Goal: Register for event/course

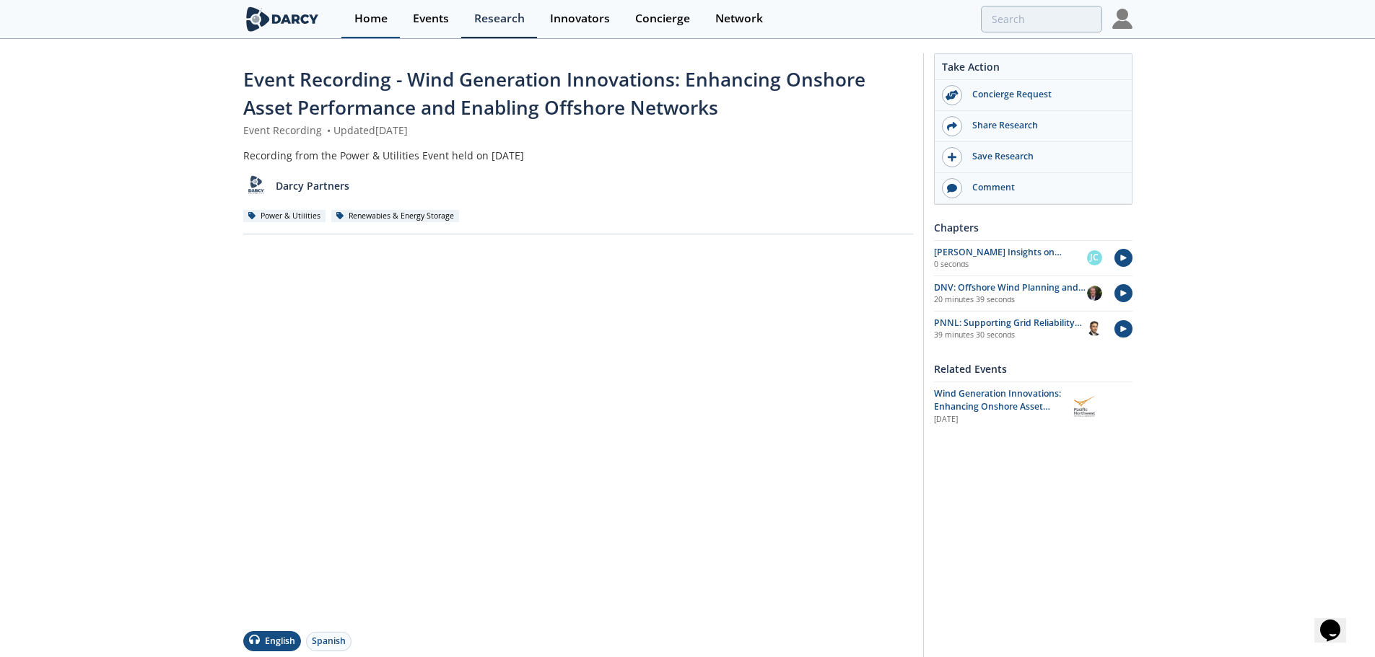
click at [367, 19] on div "Home" at bounding box center [370, 19] width 33 height 12
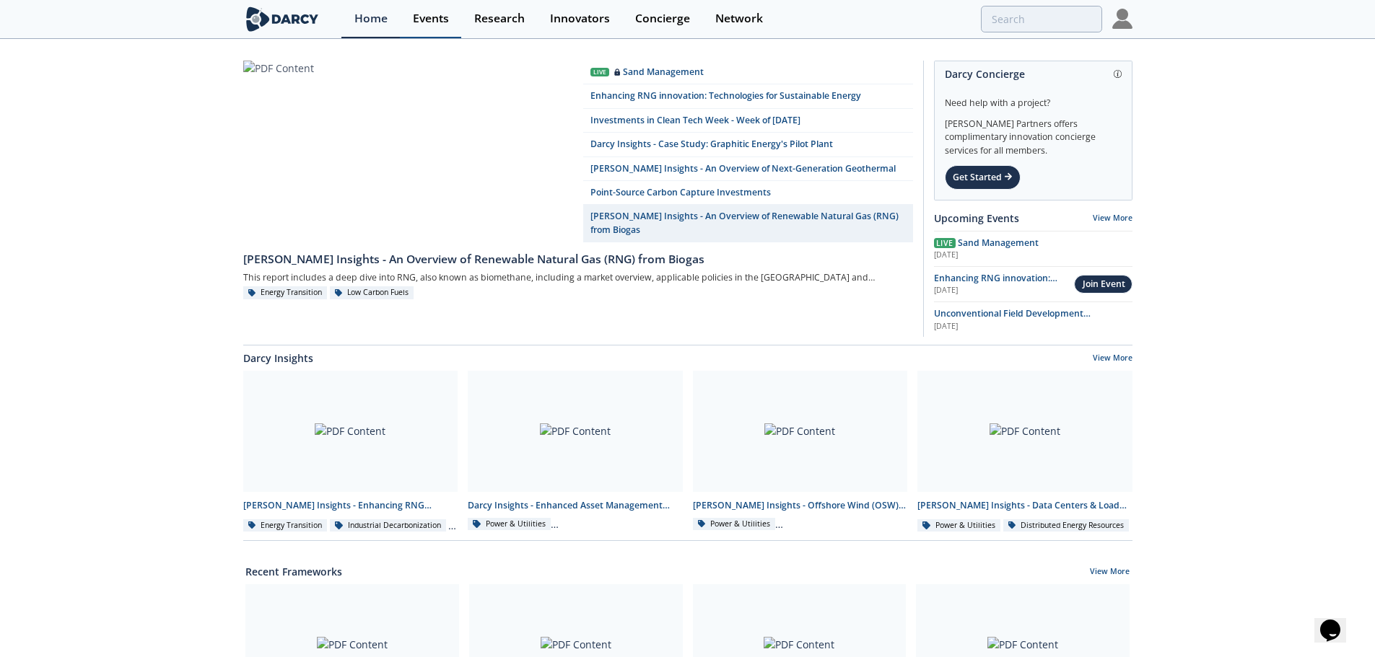
click at [444, 17] on div "Events" at bounding box center [431, 19] width 36 height 12
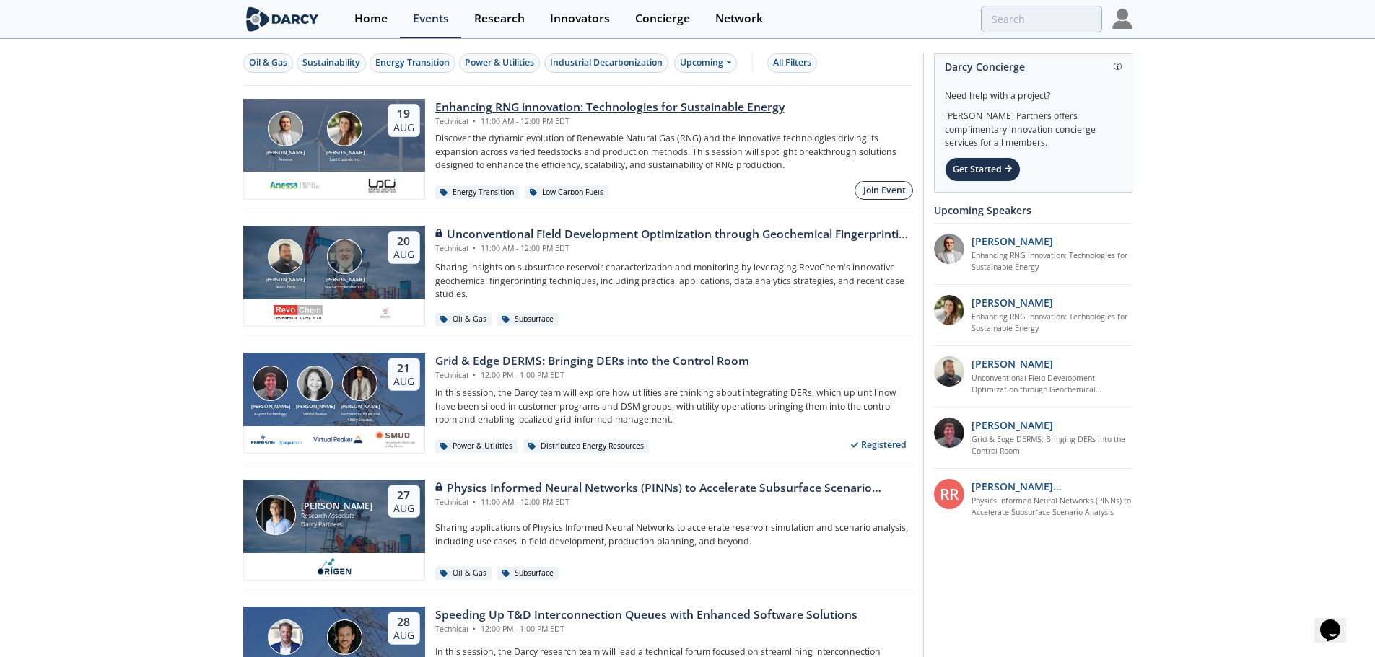
click at [878, 182] on button "Join Event" at bounding box center [883, 190] width 58 height 19
